Goal: Check status: Check status

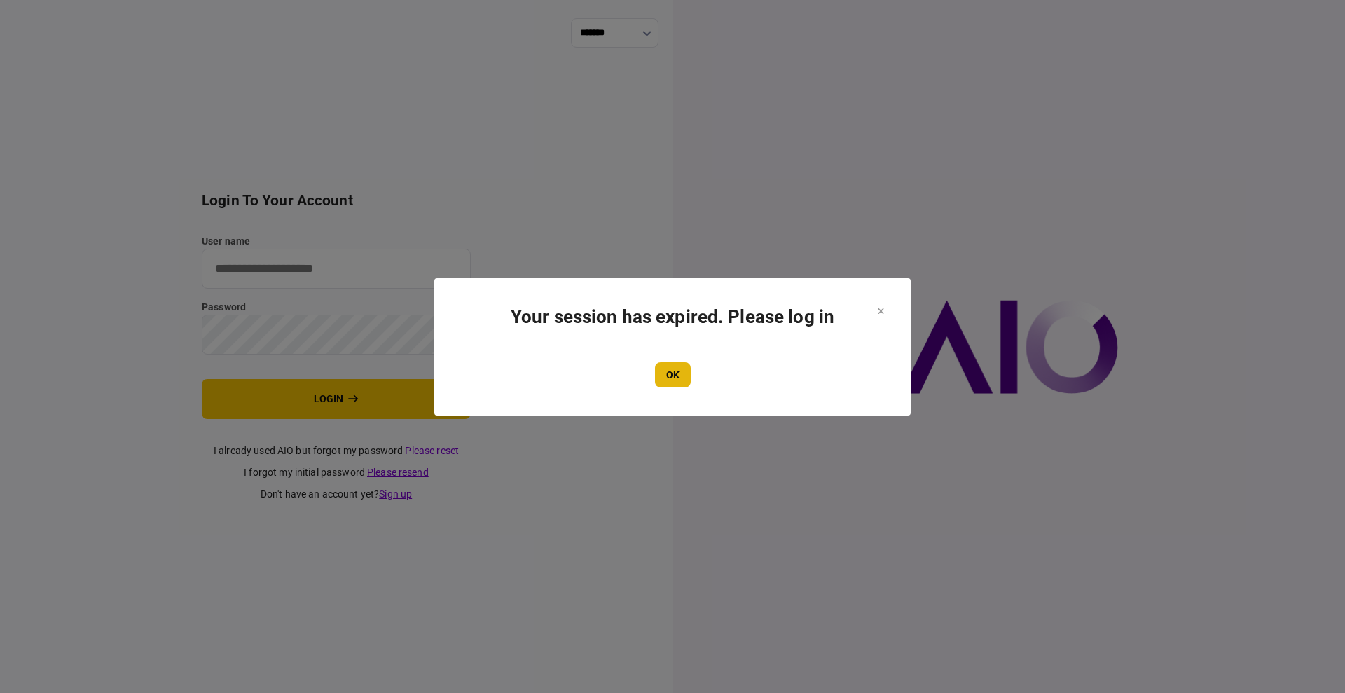
type input "****"
click at [656, 362] on button "OK" at bounding box center [673, 374] width 36 height 25
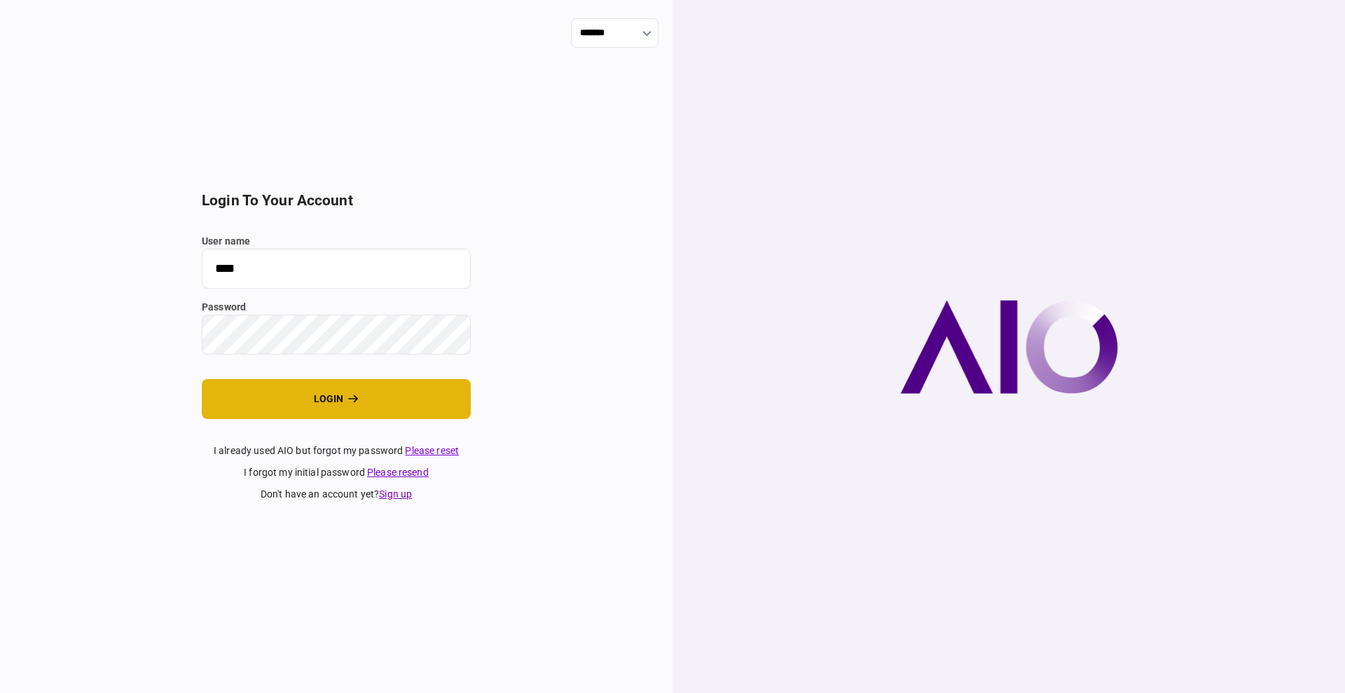
click at [311, 396] on button "login" at bounding box center [336, 399] width 269 height 40
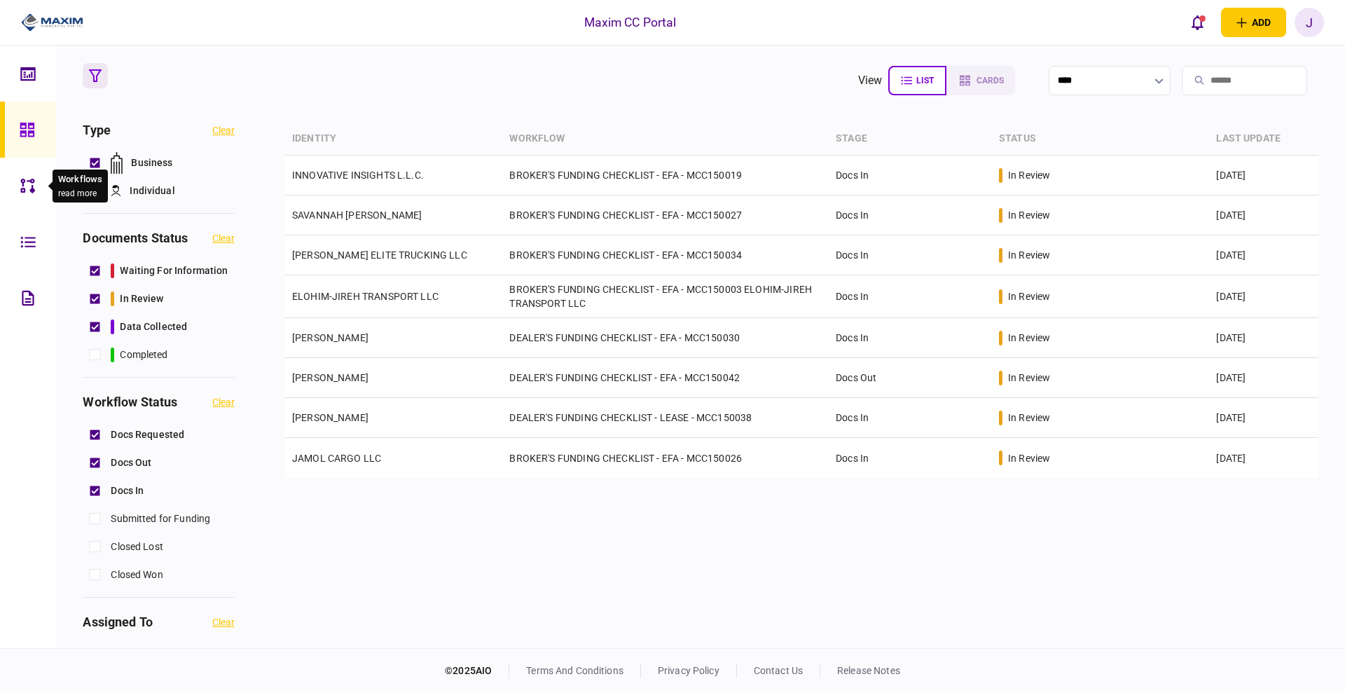
click at [26, 183] on icon at bounding box center [27, 186] width 15 height 16
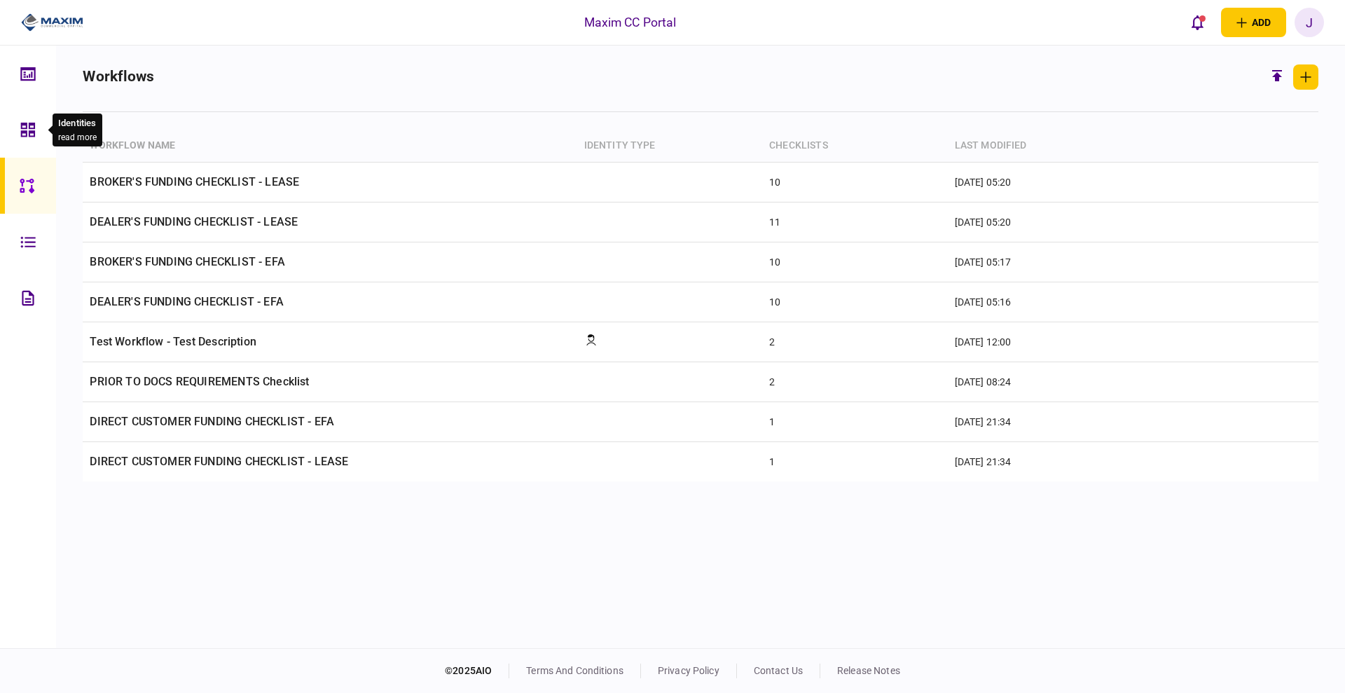
click at [42, 135] on div at bounding box center [31, 130] width 22 height 56
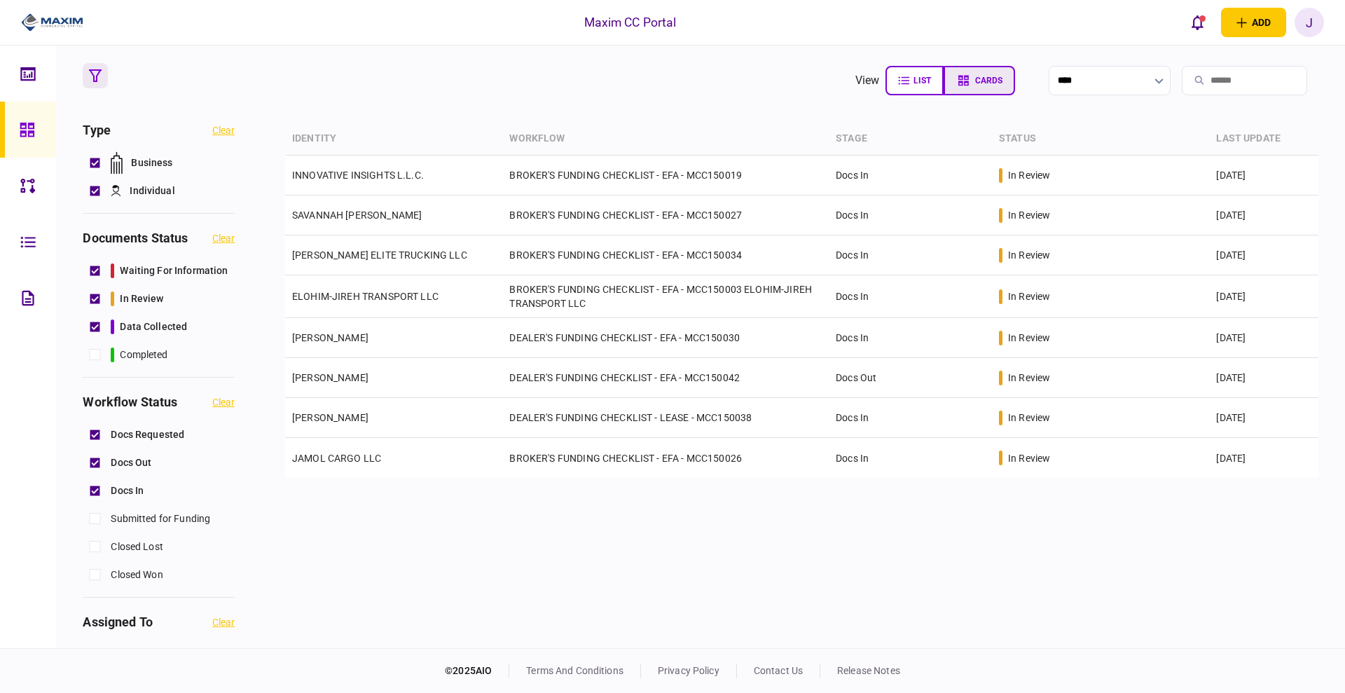
click at [943, 74] on button "cards" at bounding box center [978, 80] width 71 height 29
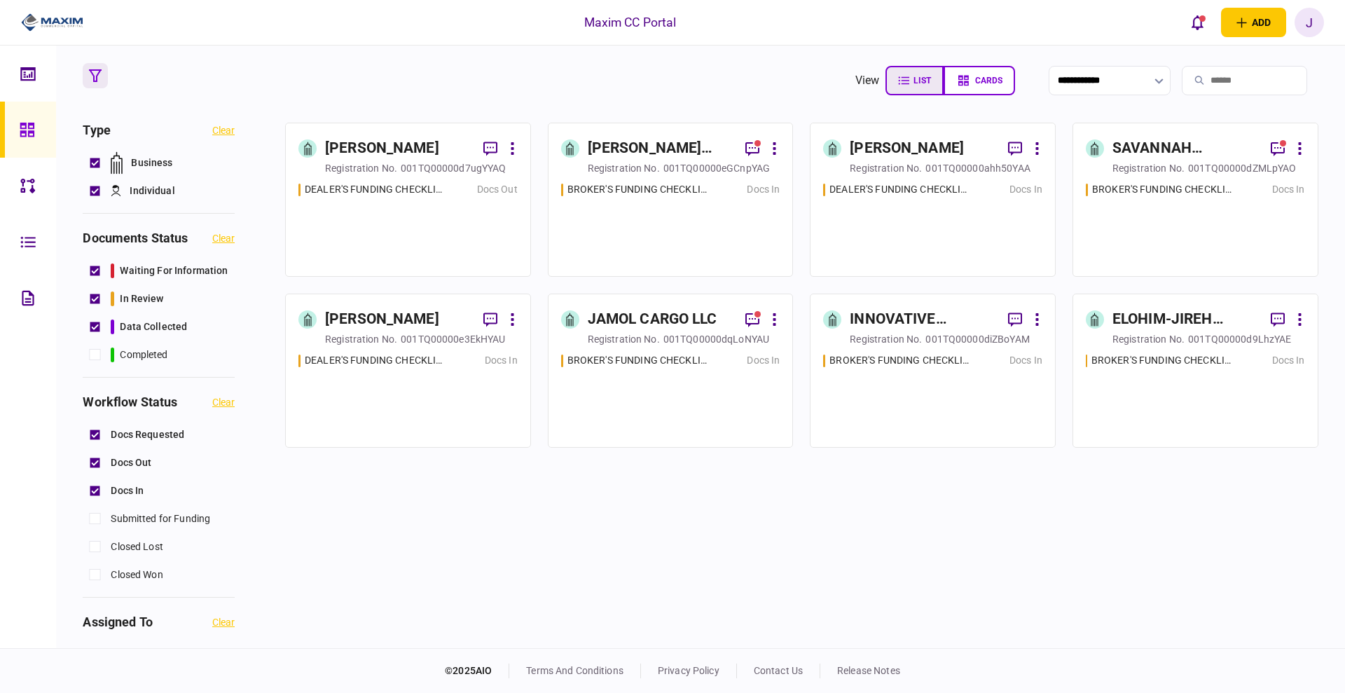
click at [885, 88] on button "list" at bounding box center [914, 80] width 58 height 29
type input "****"
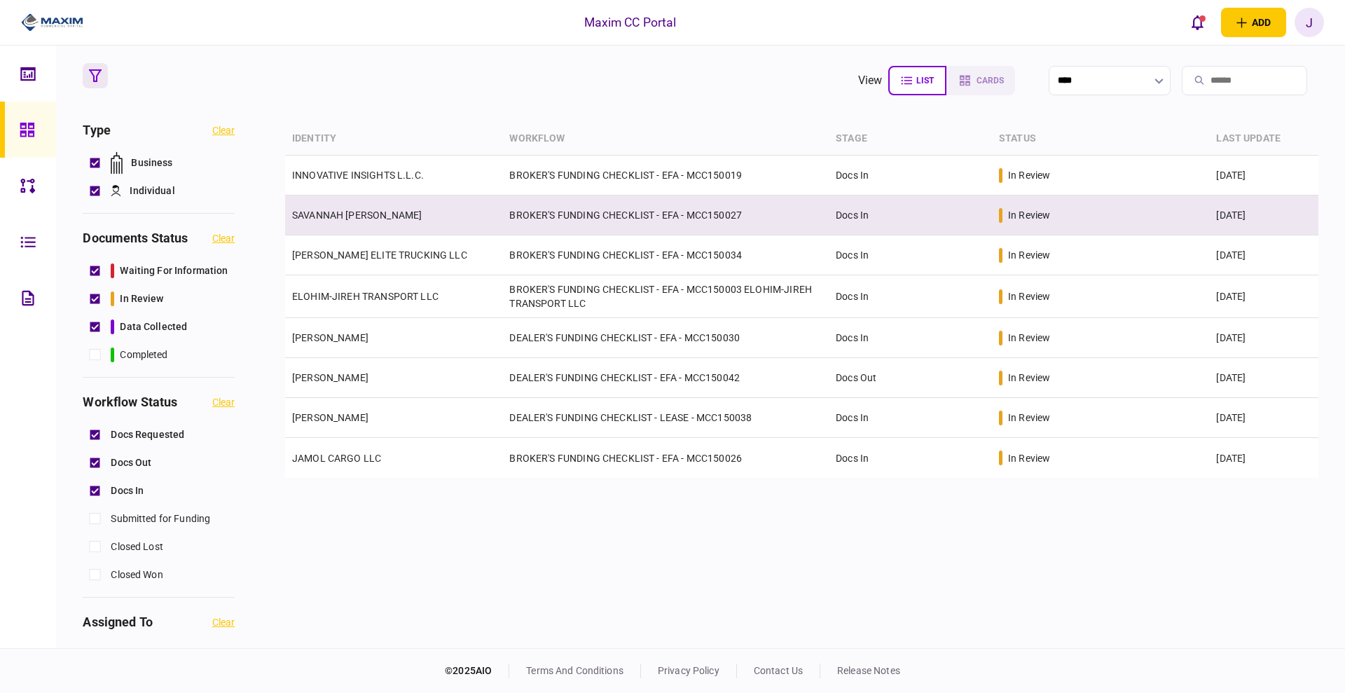
click at [326, 206] on td "SAVANNAH [PERSON_NAME]" at bounding box center [393, 215] width 217 height 40
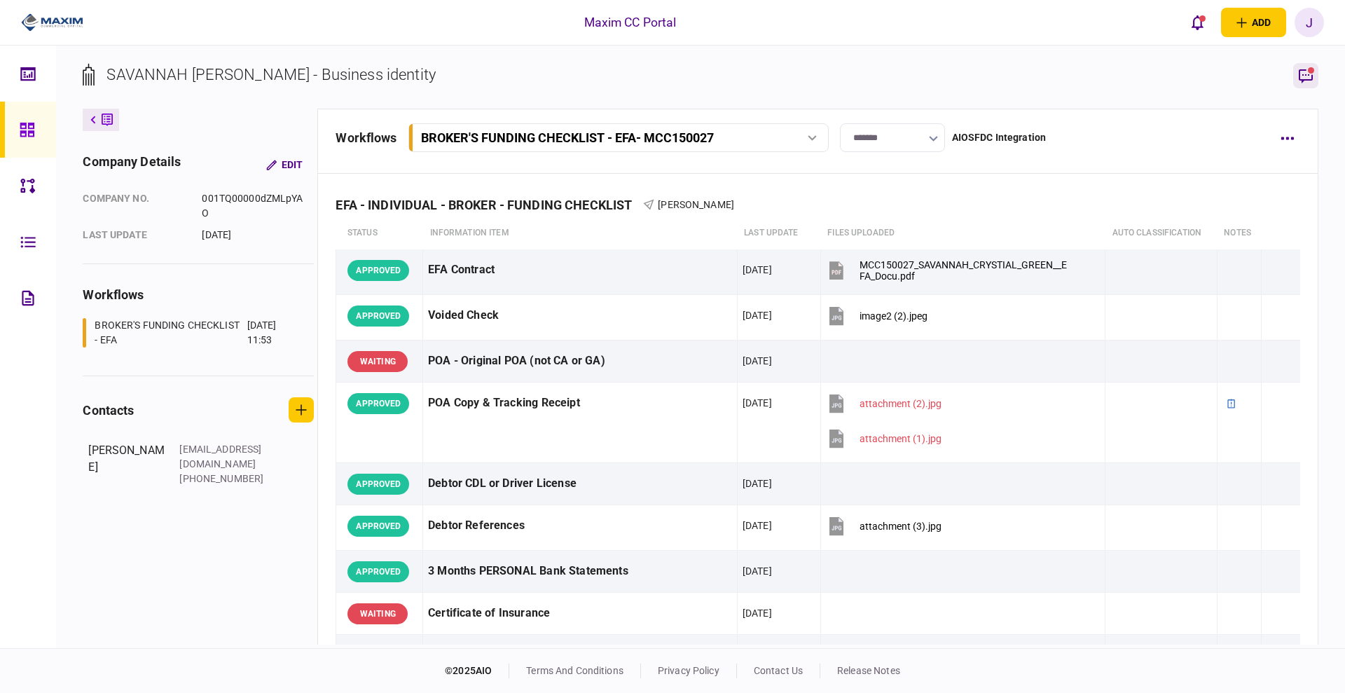
click at [1297, 73] on icon "button" at bounding box center [1305, 75] width 17 height 17
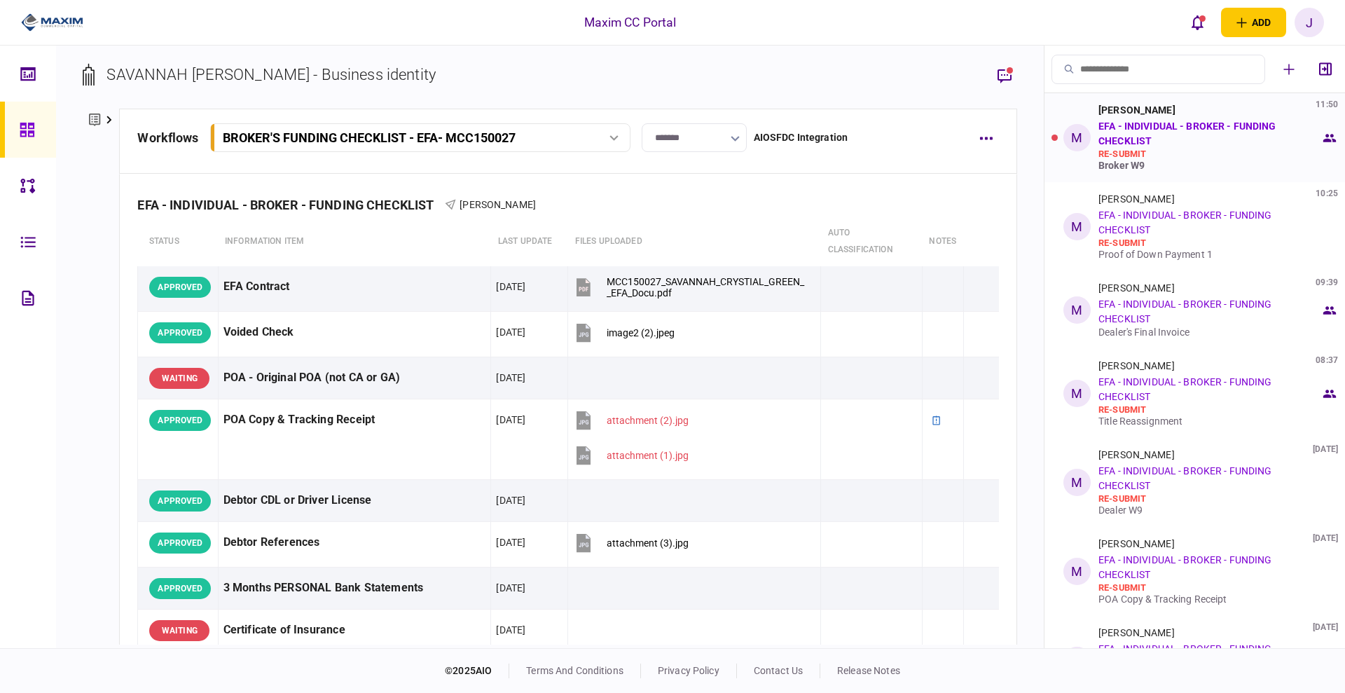
click at [1200, 151] on div "re-submit" at bounding box center [1209, 153] width 222 height 11
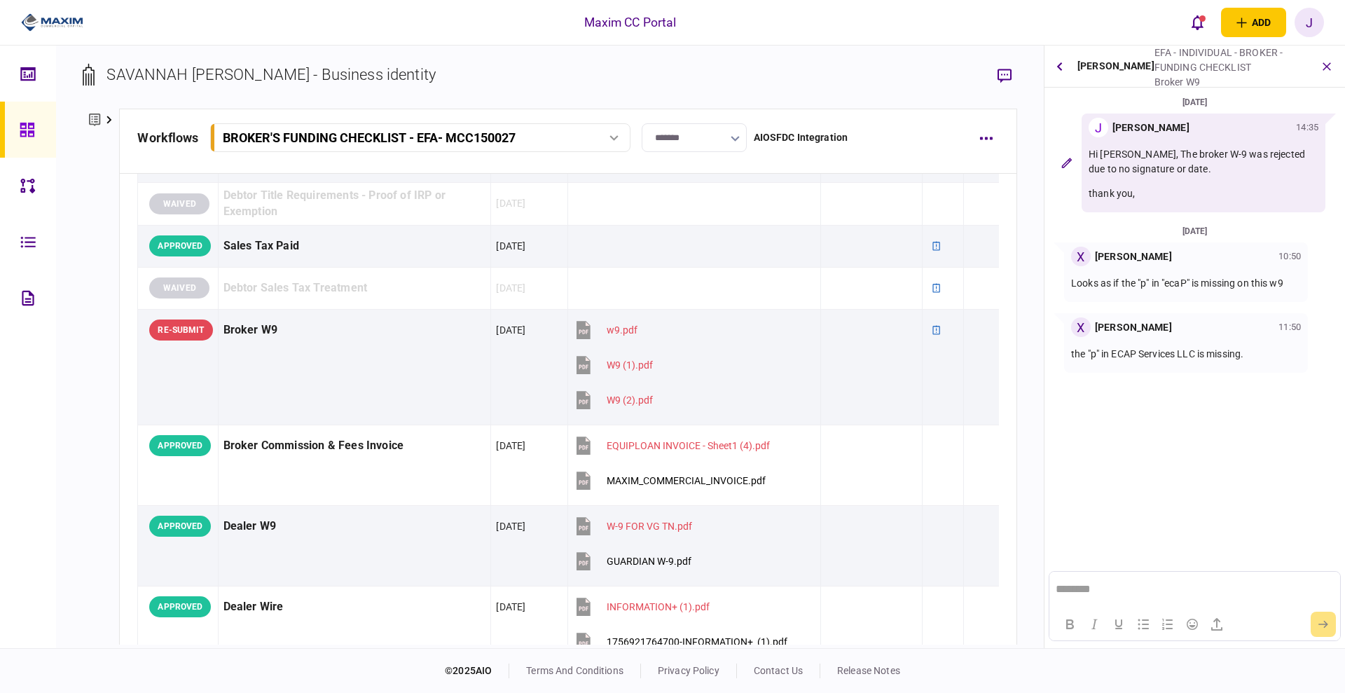
scroll to position [525, 0]
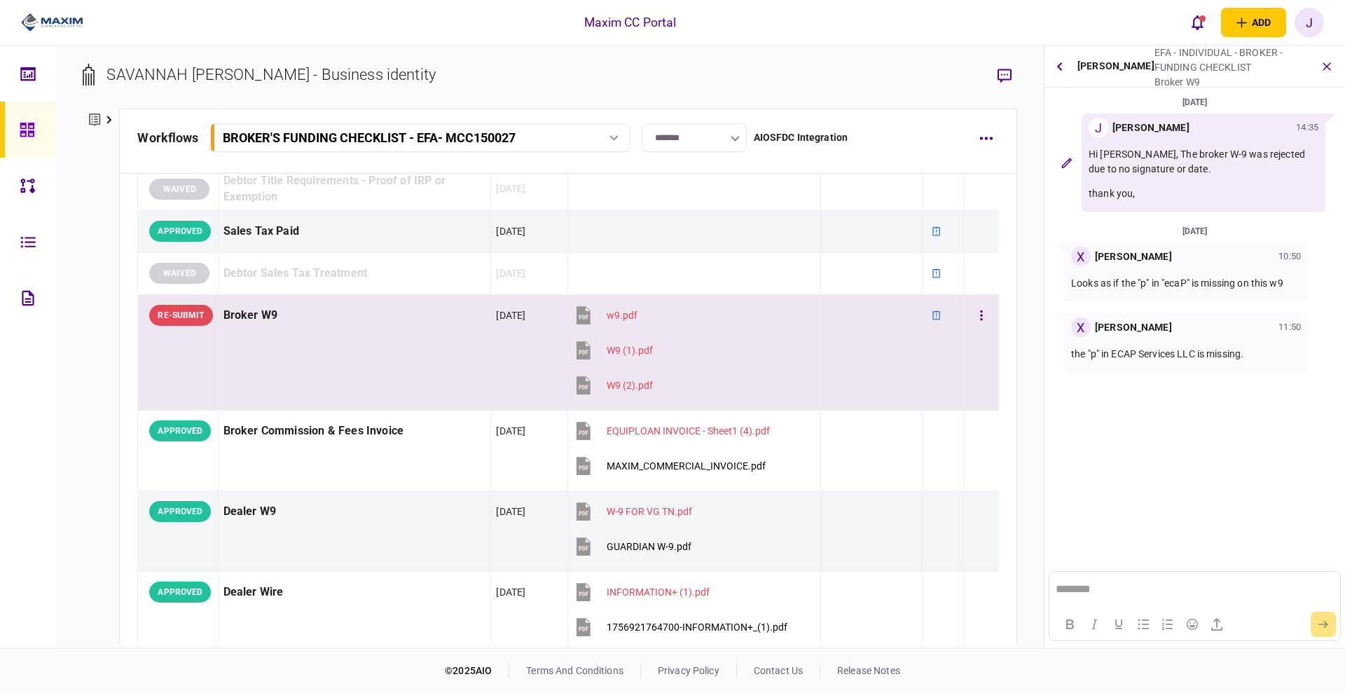
click at [606, 391] on button "W9 (2).pdf" at bounding box center [613, 386] width 80 height 32
click at [631, 342] on button "W9 (1).pdf" at bounding box center [613, 351] width 80 height 32
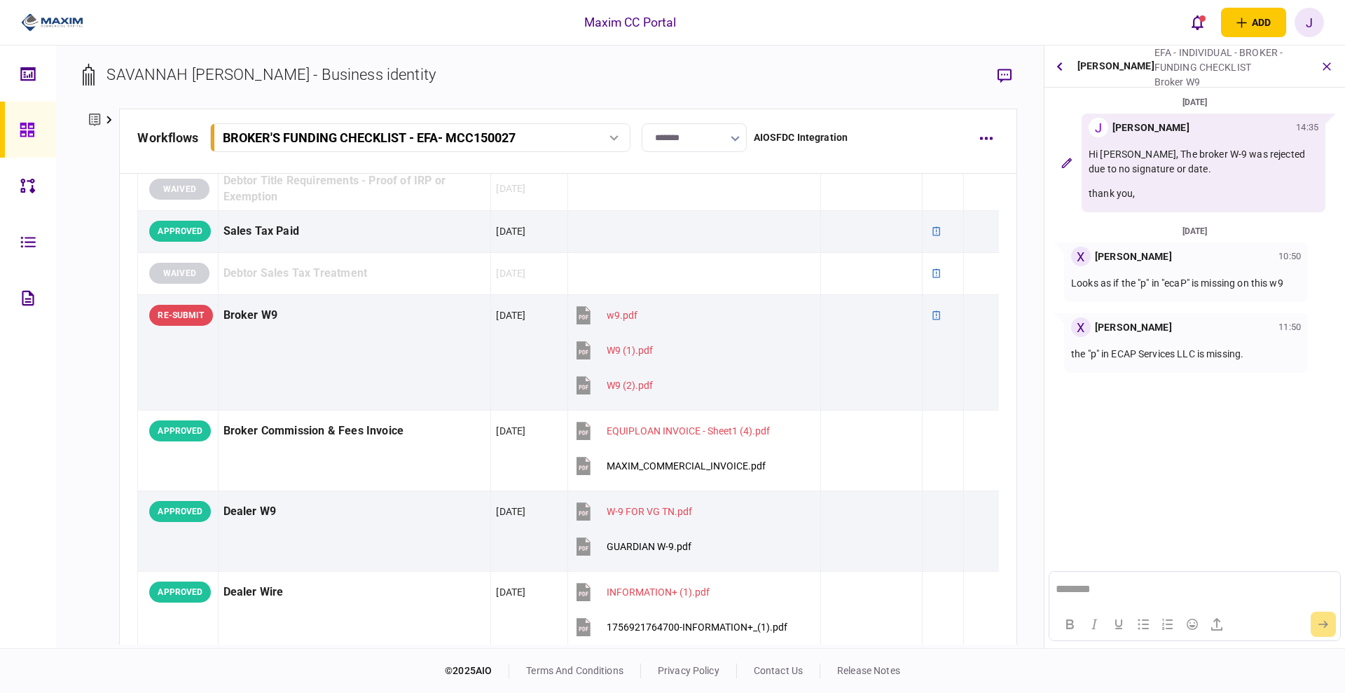
click at [1011, 26] on div "Maxim CC Portal add business identity individual identity J J [PERSON_NAME] [PE…" at bounding box center [672, 22] width 1345 height 45
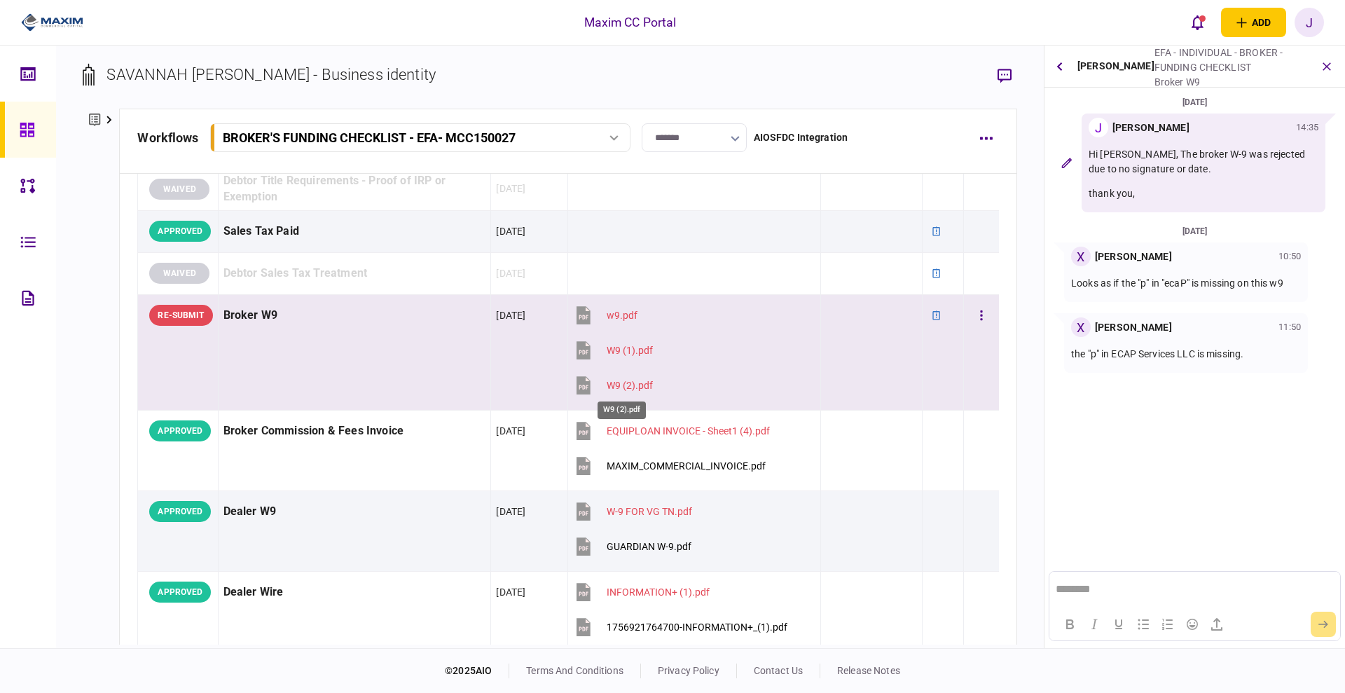
click at [625, 380] on div "W9 (2).pdf" at bounding box center [629, 385] width 46 height 11
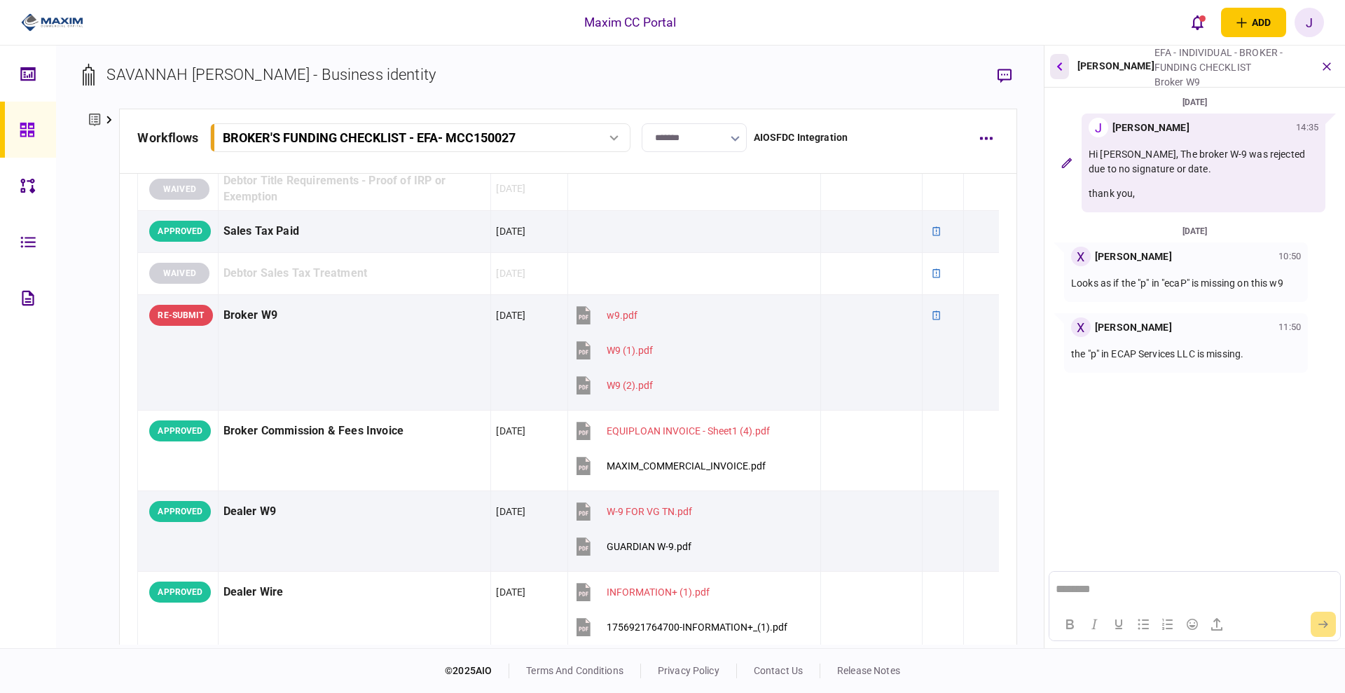
click at [1052, 68] on button "button" at bounding box center [1059, 66] width 19 height 25
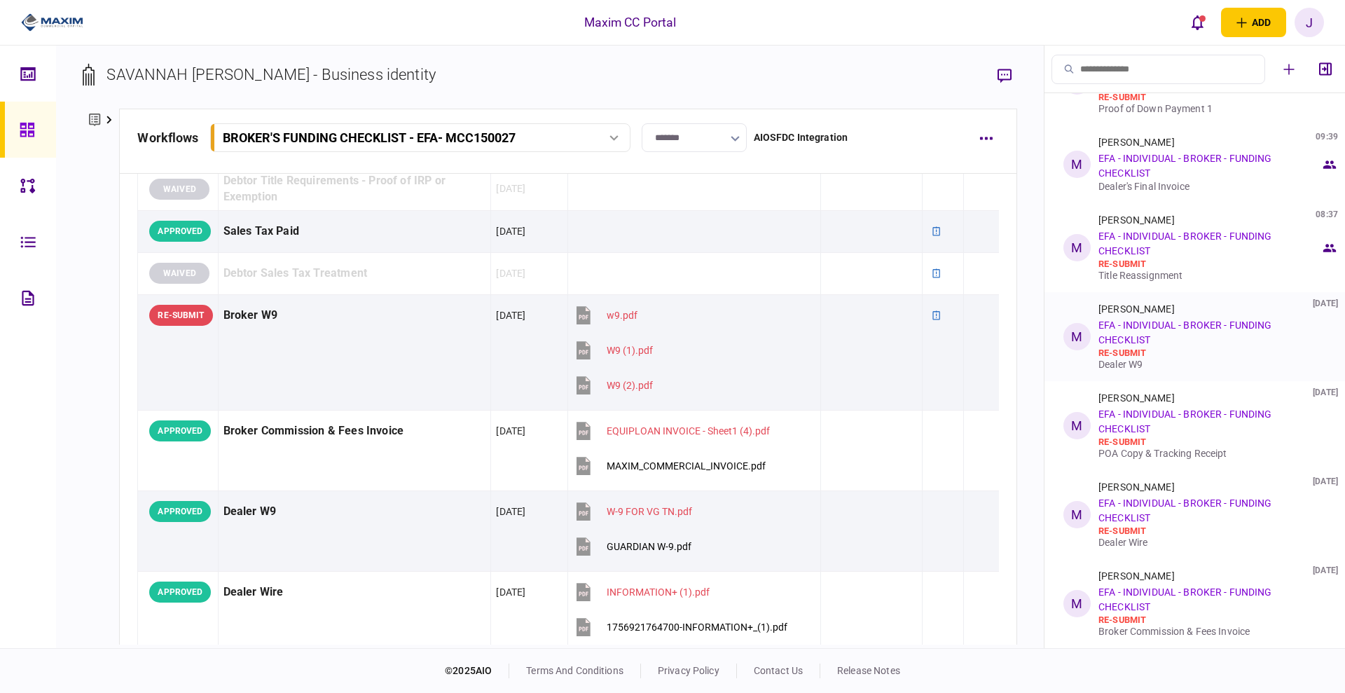
scroll to position [0, 0]
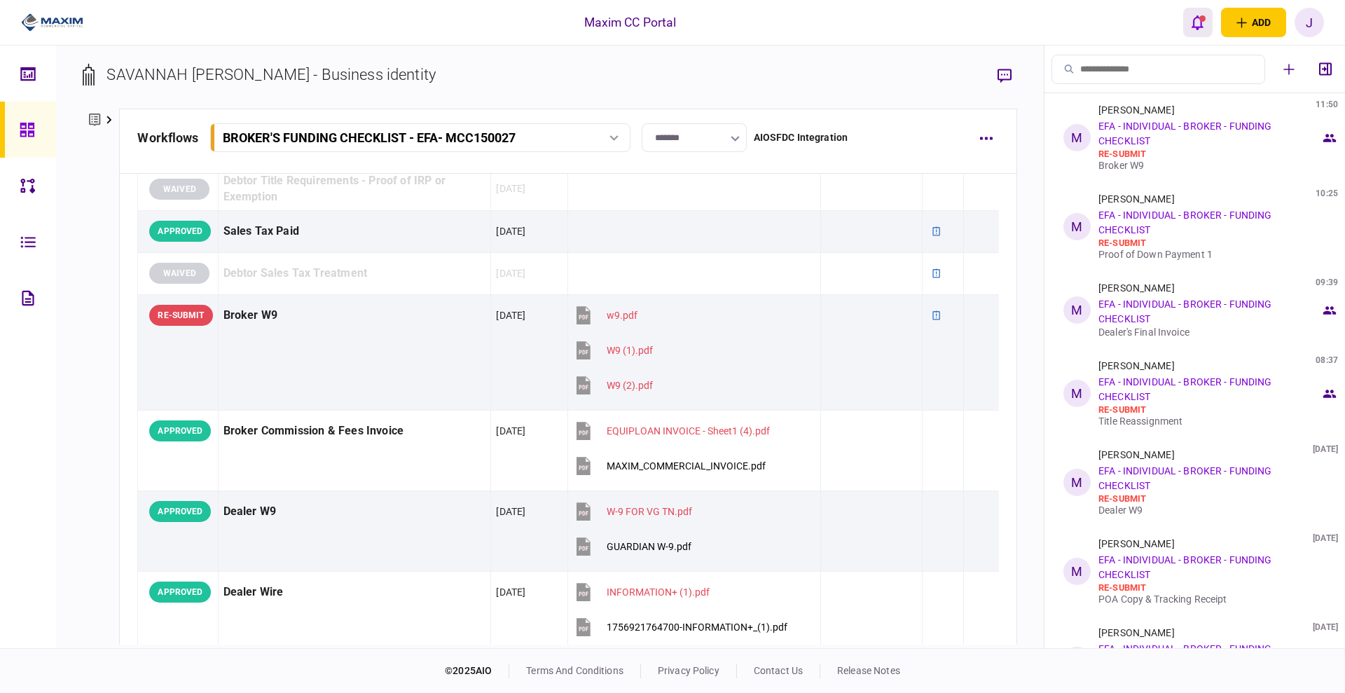
click at [1201, 21] on icon "open notifications list" at bounding box center [1197, 22] width 12 height 15
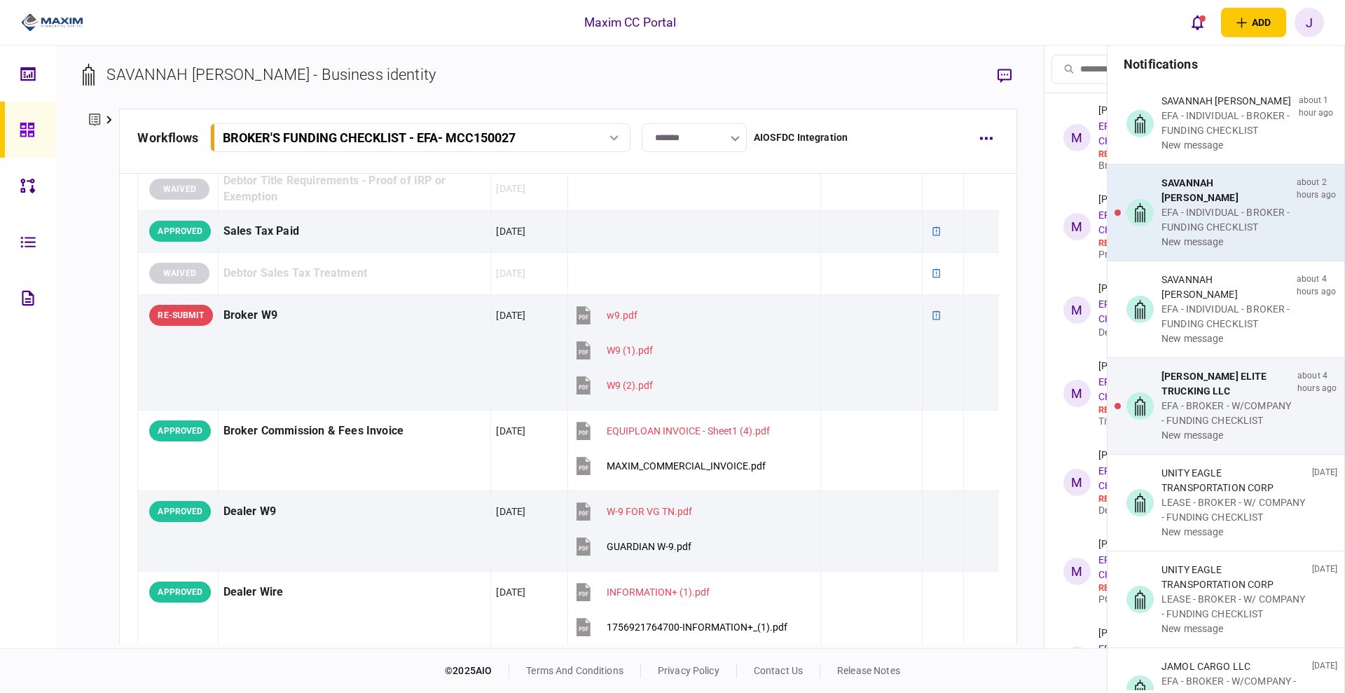
click at [1211, 249] on div "new message" at bounding box center [1226, 242] width 130 height 15
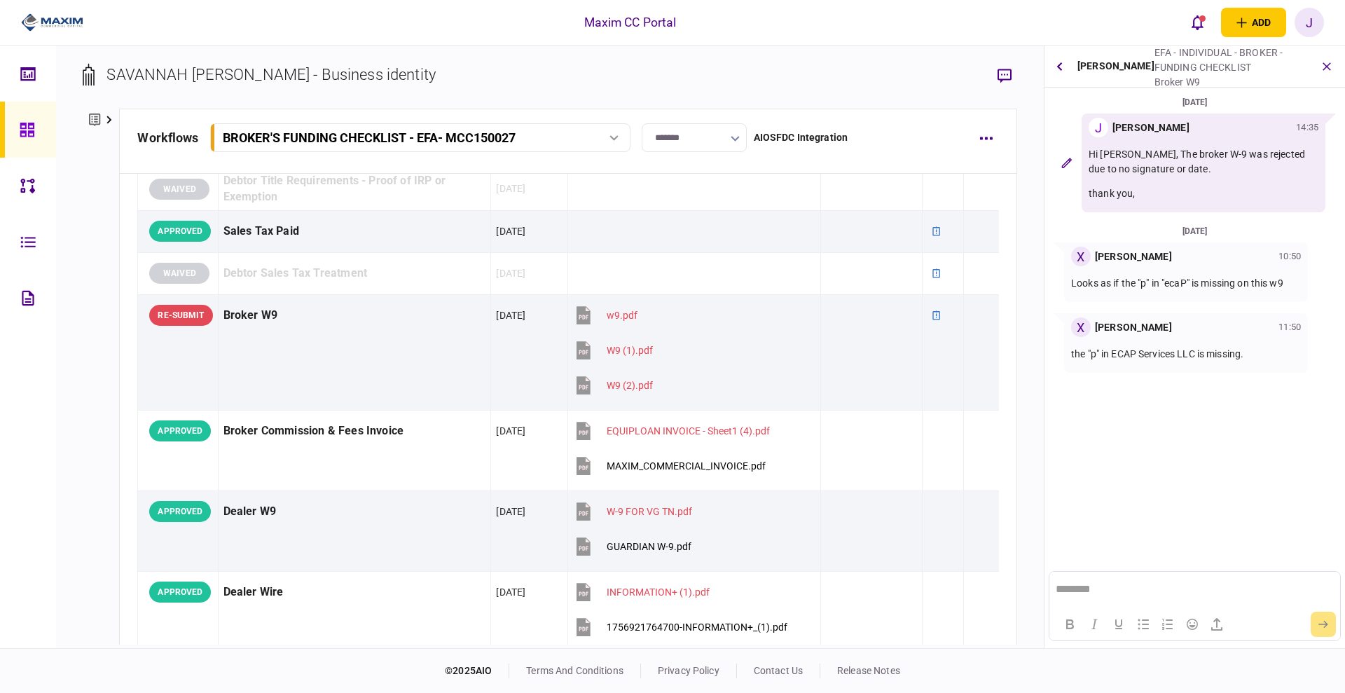
click at [11, 110] on link at bounding box center [28, 130] width 56 height 56
